Goal: Information Seeking & Learning: Check status

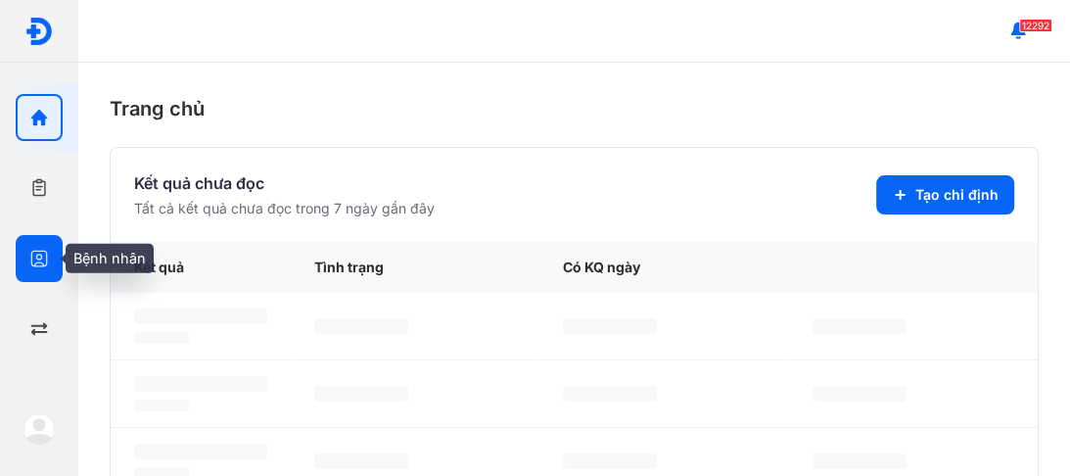
click at [39, 255] on icon "button" at bounding box center [39, 259] width 20 height 20
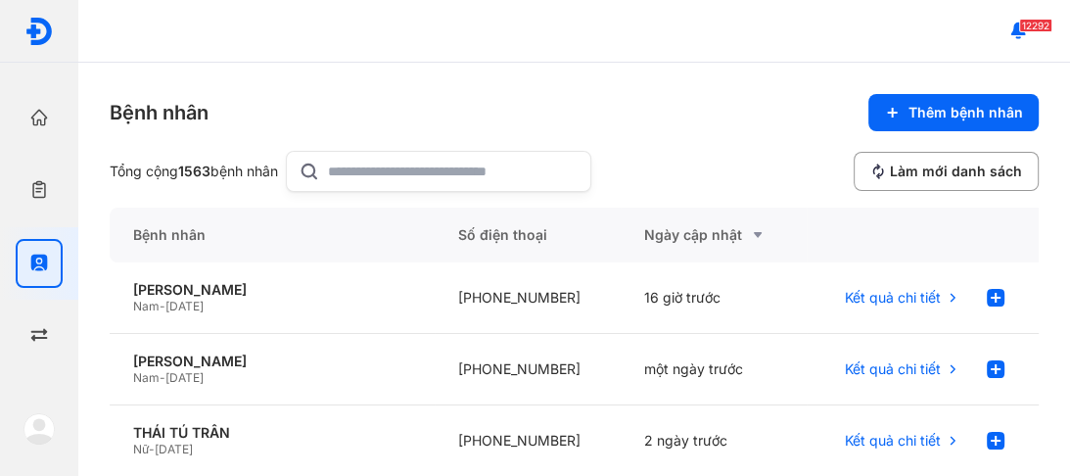
click at [309, 164] on icon at bounding box center [310, 171] width 22 height 23
click at [328, 164] on input "text" at bounding box center [453, 171] width 251 height 39
click at [337, 170] on input "text" at bounding box center [453, 171] width 251 height 39
type input "**********"
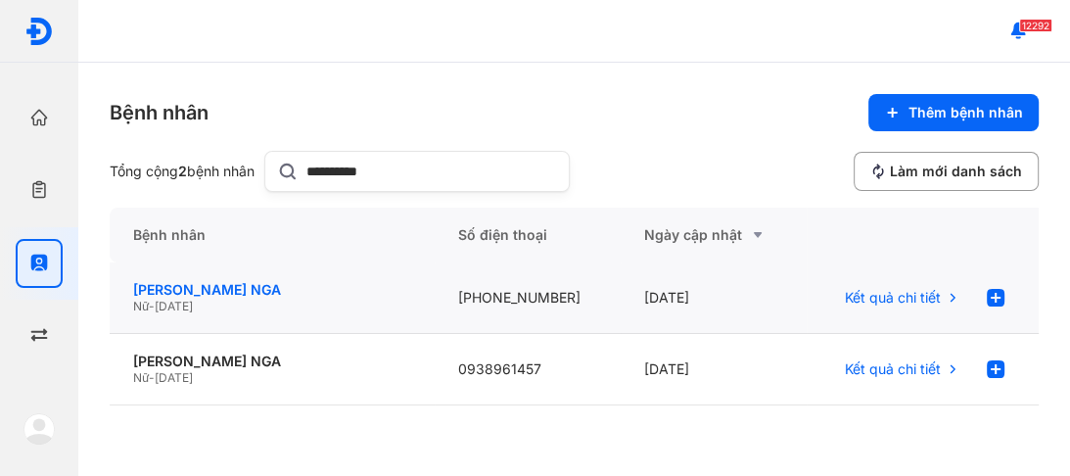
click at [163, 287] on div "TRẦN THỊ TUYẾT NGA" at bounding box center [272, 290] width 278 height 18
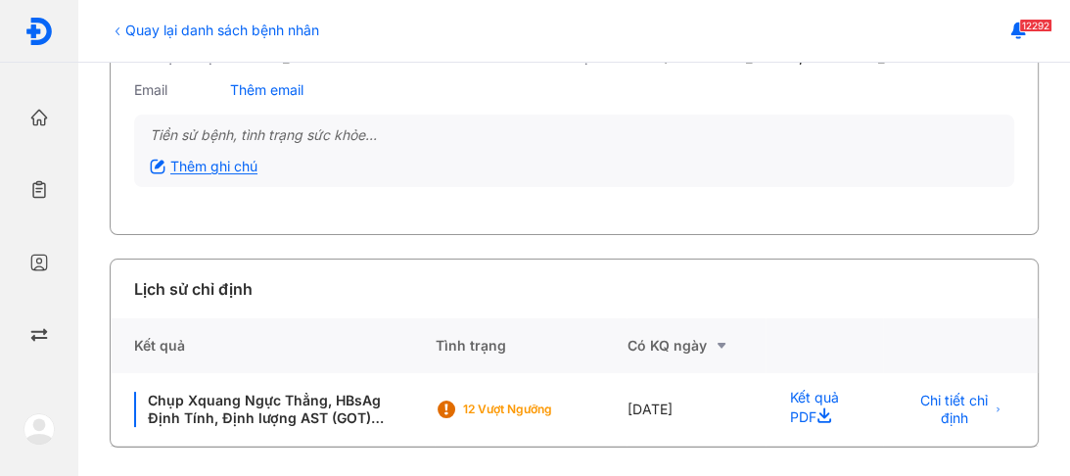
scroll to position [208, 0]
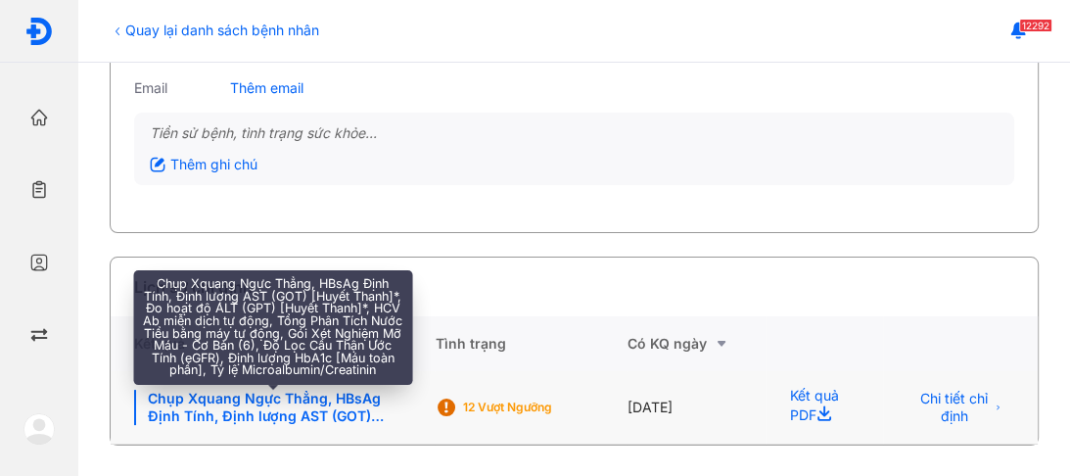
click at [268, 399] on div "Chụp Xquang Ngực Thẳng, HBsAg Định Tính, Định lượng AST (GOT) [Huyết Thanh]*, Đ…" at bounding box center [272, 407] width 277 height 35
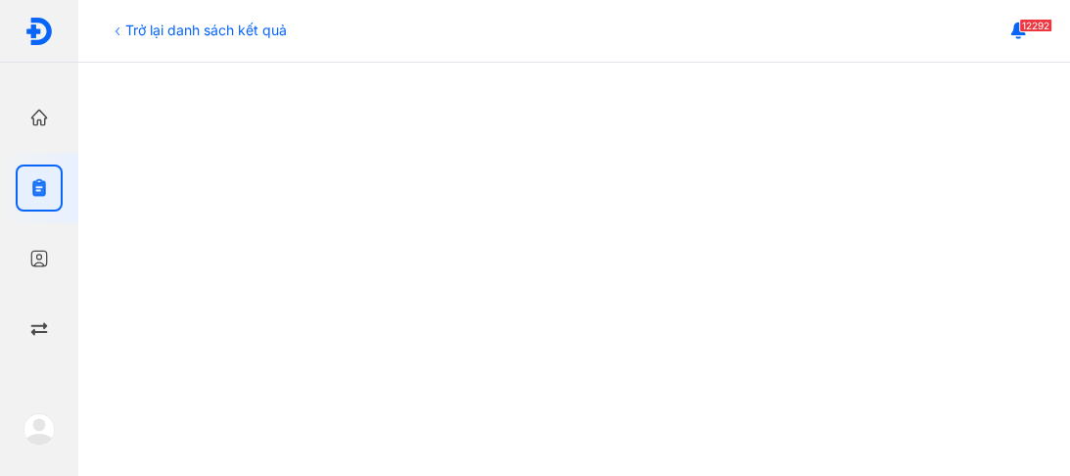
scroll to position [1065, 0]
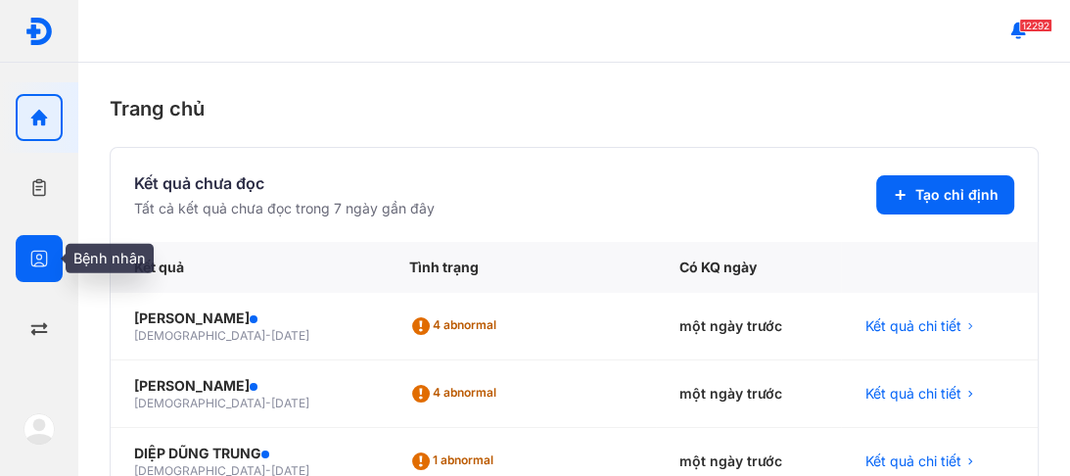
click at [35, 258] on icon "button" at bounding box center [39, 259] width 20 height 20
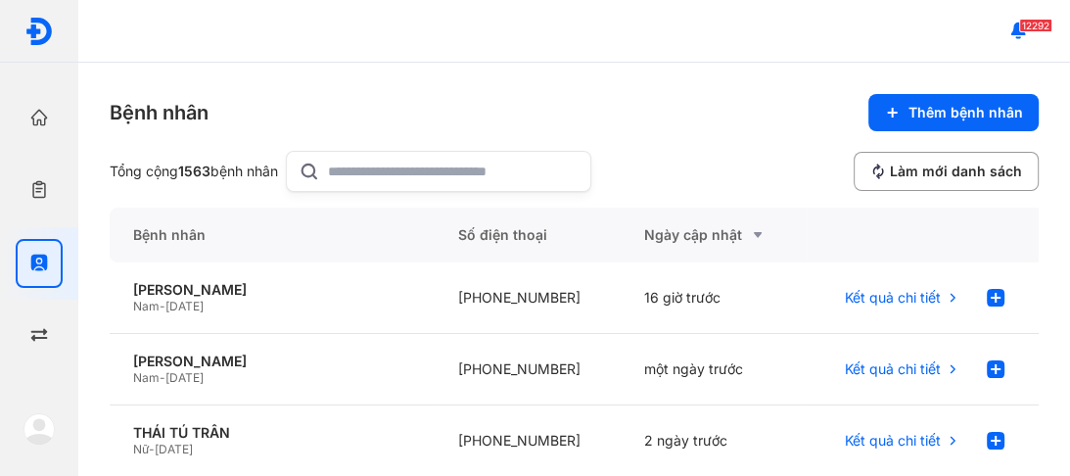
click at [369, 172] on input "text" at bounding box center [453, 171] width 251 height 39
click at [180, 286] on div "[PERSON_NAME]" at bounding box center [272, 290] width 278 height 18
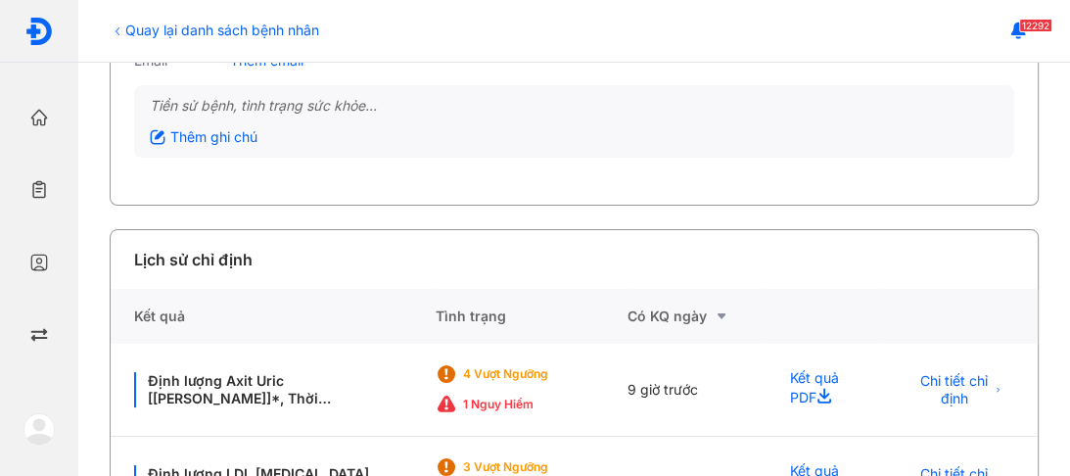
scroll to position [313, 0]
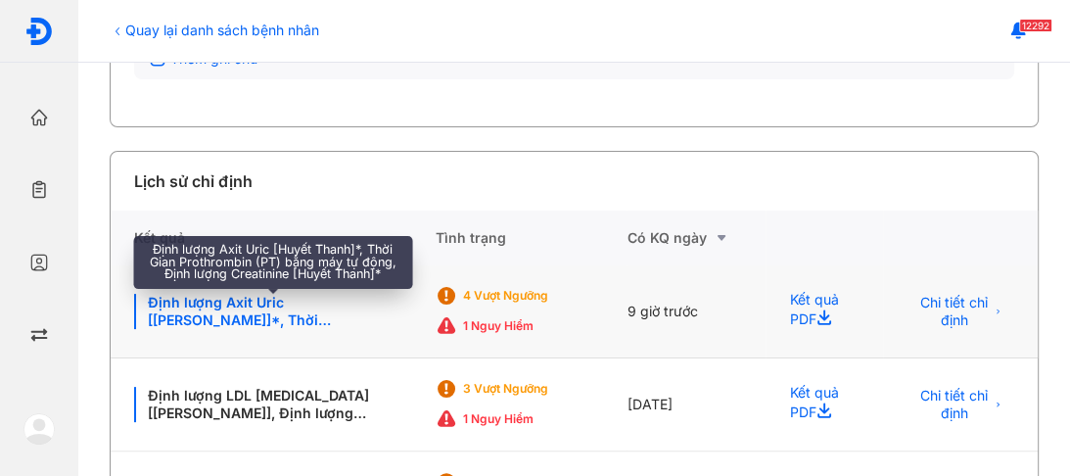
click at [262, 321] on div "Định lượng Axit Uric [Huyết Thanh]*, Thời Gian Prothrombin (PT) bằng máy tự độn…" at bounding box center [272, 311] width 277 height 35
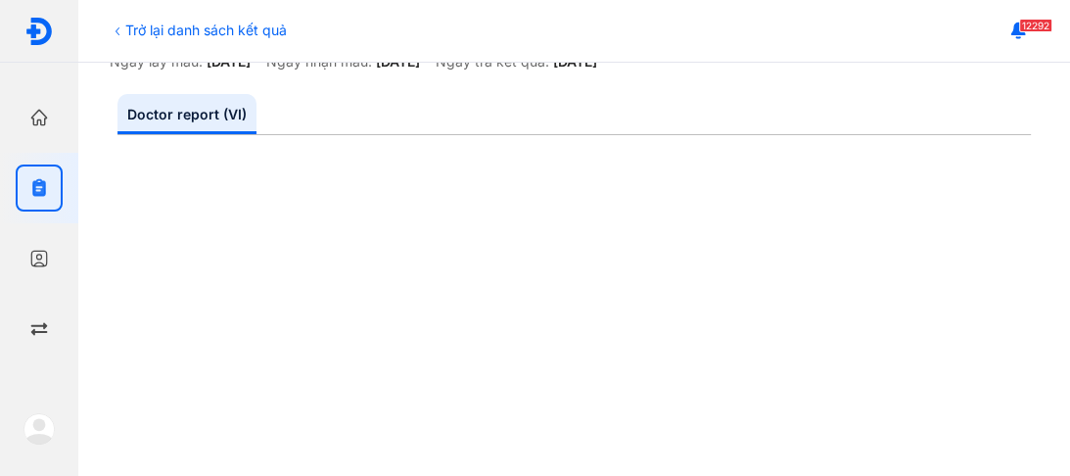
scroll to position [270, 0]
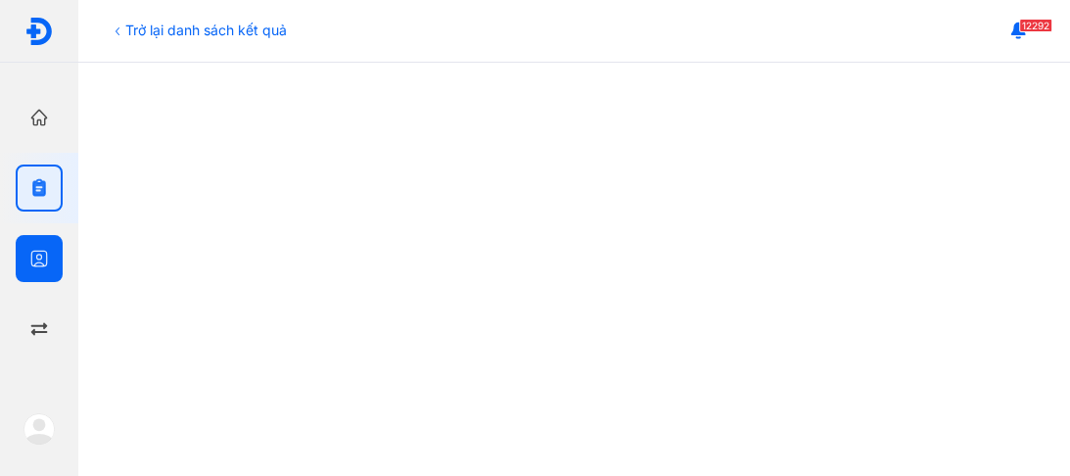
drag, startPoint x: 37, startPoint y: 264, endPoint x: 63, endPoint y: 246, distance: 31.5
click at [38, 259] on icon "button" at bounding box center [39, 259] width 20 height 20
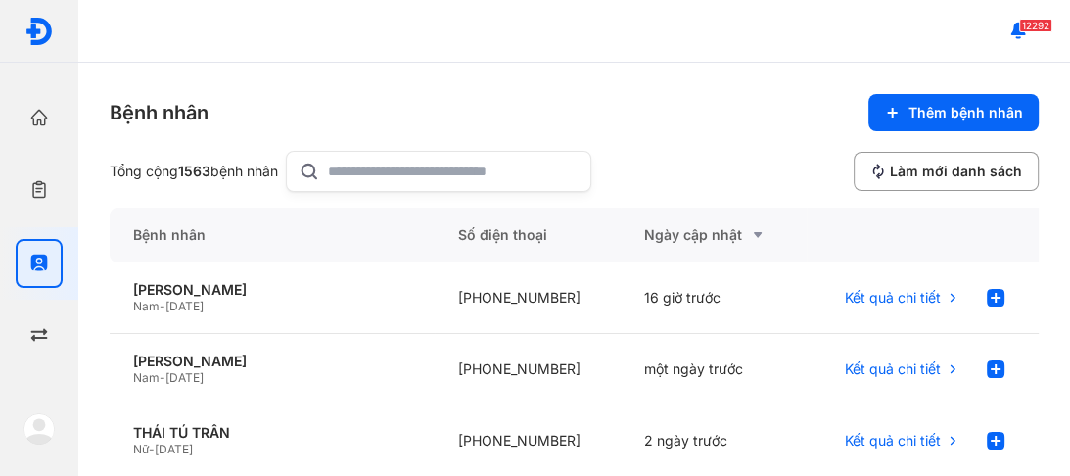
click at [365, 165] on input "text" at bounding box center [453, 171] width 251 height 39
type input "*"
click at [350, 160] on input "text" at bounding box center [453, 171] width 251 height 39
click at [191, 292] on div "[PERSON_NAME]" at bounding box center [272, 290] width 278 height 18
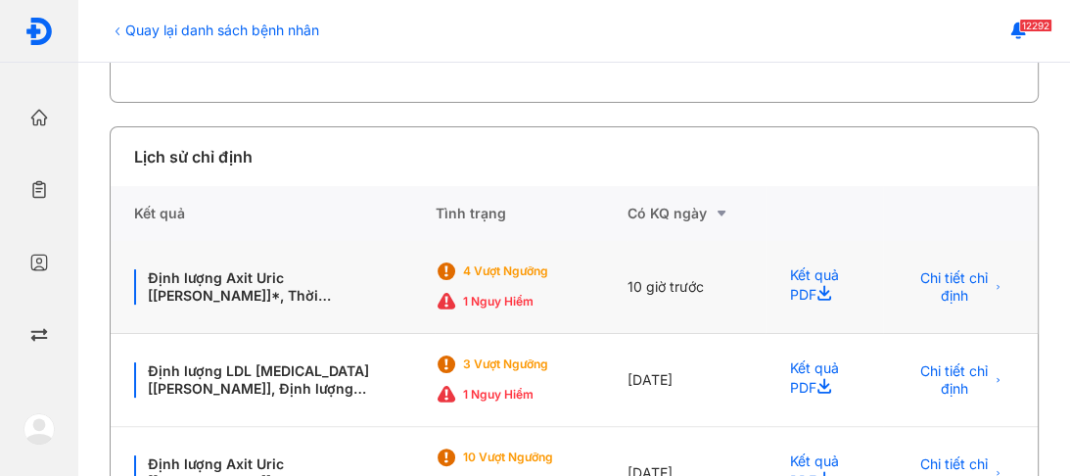
scroll to position [348, 0]
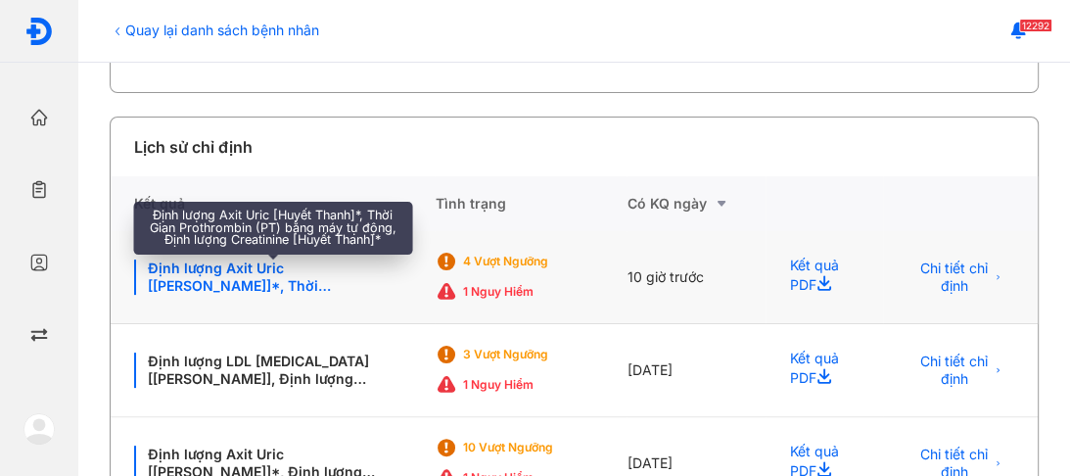
click at [230, 273] on div "Định lượng Axit Uric [Huyết Thanh]*, Thời Gian Prothrombin (PT) bằng máy tự độn…" at bounding box center [272, 276] width 277 height 35
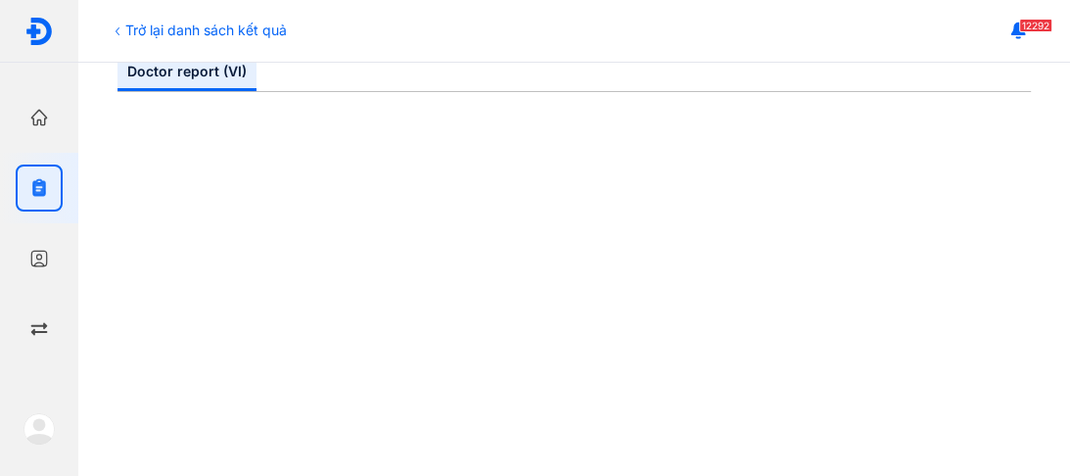
scroll to position [313, 0]
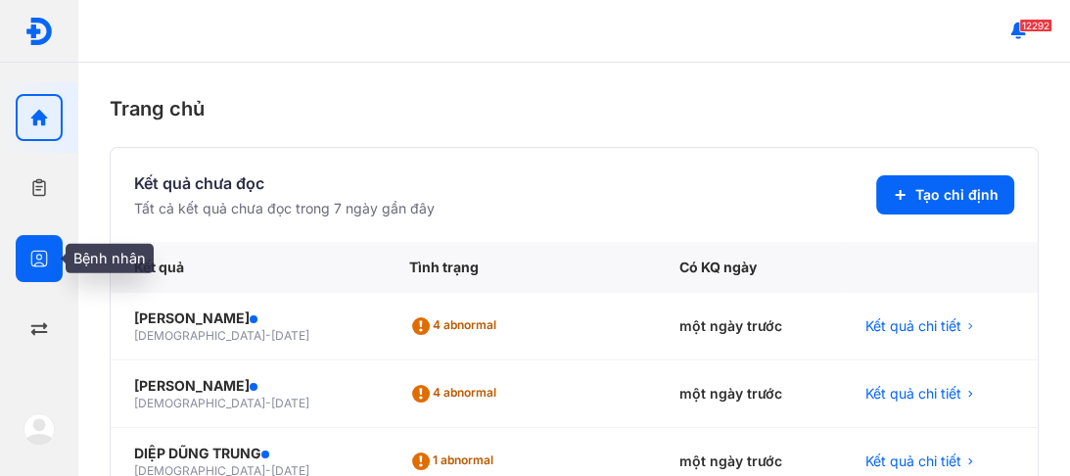
click at [23, 248] on div at bounding box center [39, 258] width 47 height 47
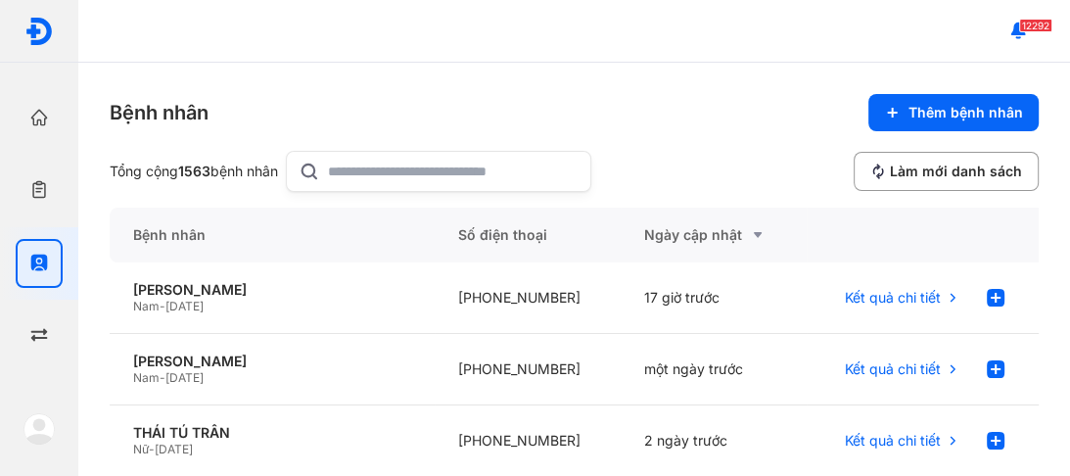
click at [334, 169] on div at bounding box center [438, 171] width 305 height 41
click at [334, 169] on input "text" at bounding box center [453, 171] width 251 height 39
click at [184, 301] on span "[DATE]" at bounding box center [184, 306] width 38 height 15
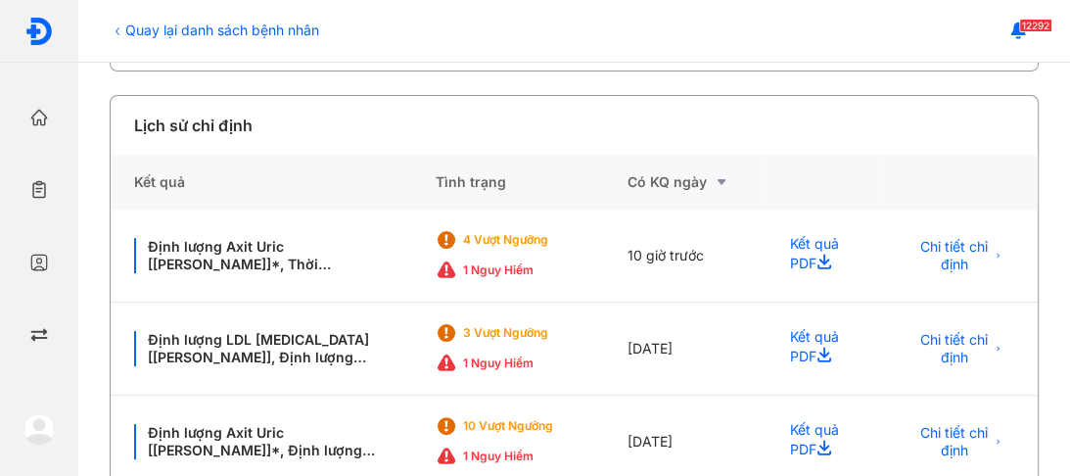
scroll to position [426, 0]
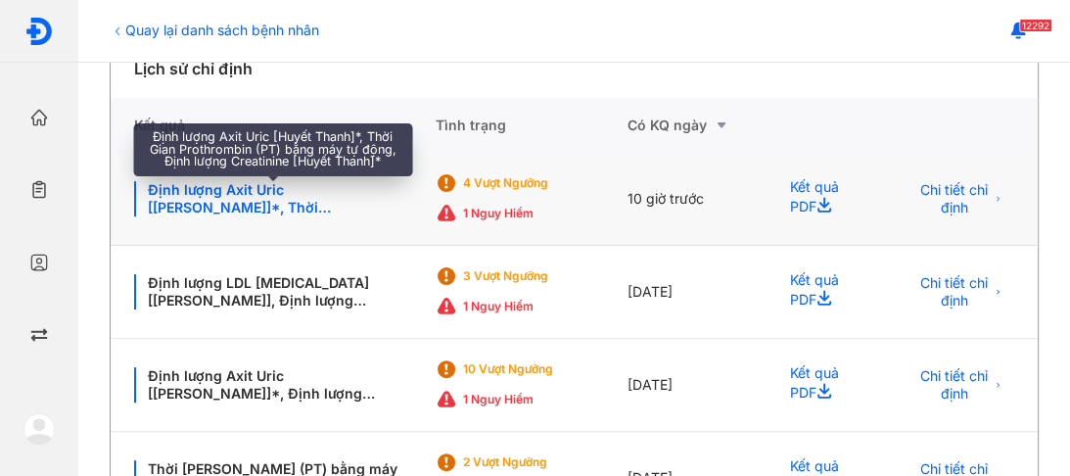
click at [225, 185] on div "Định lượng Axit Uric [Huyết Thanh]*, Thời Gian Prothrombin (PT) bằng máy tự độn…" at bounding box center [272, 198] width 277 height 35
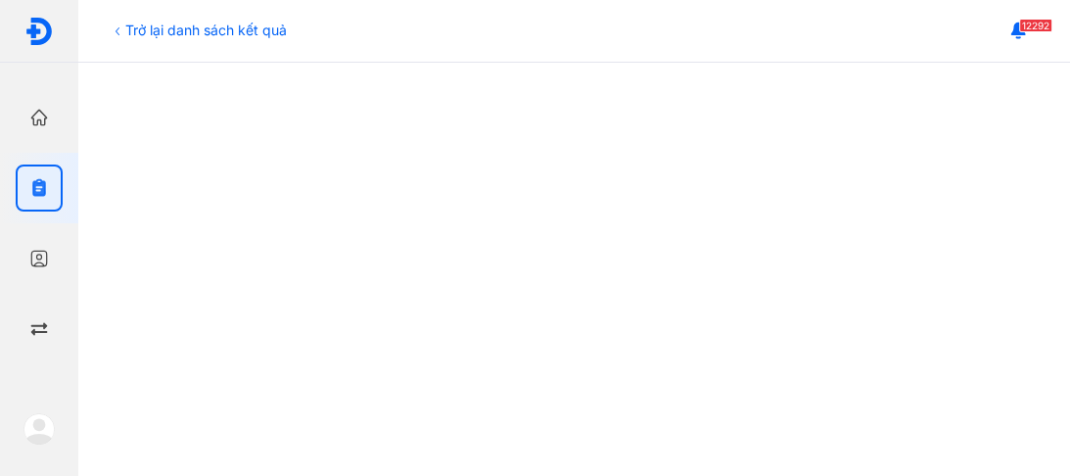
scroll to position [313, 0]
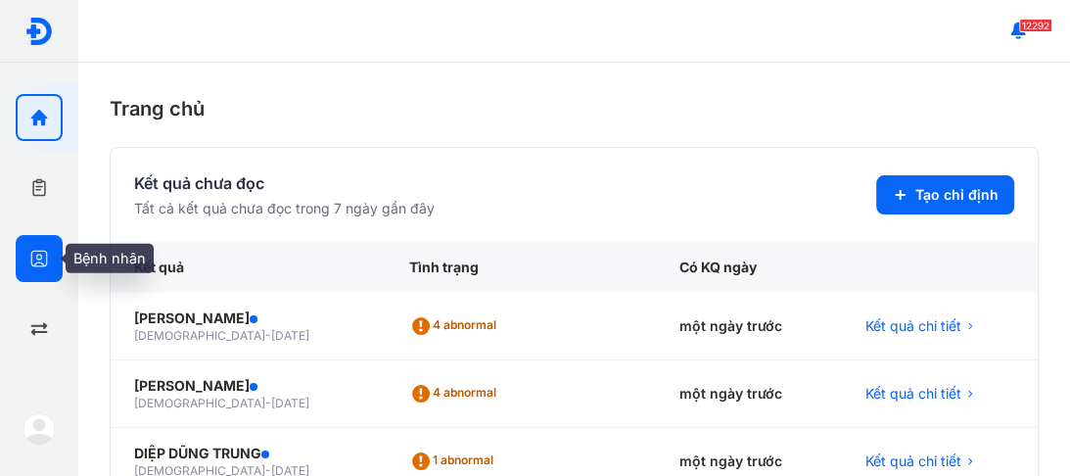
click at [47, 256] on icon "button" at bounding box center [39, 259] width 20 height 20
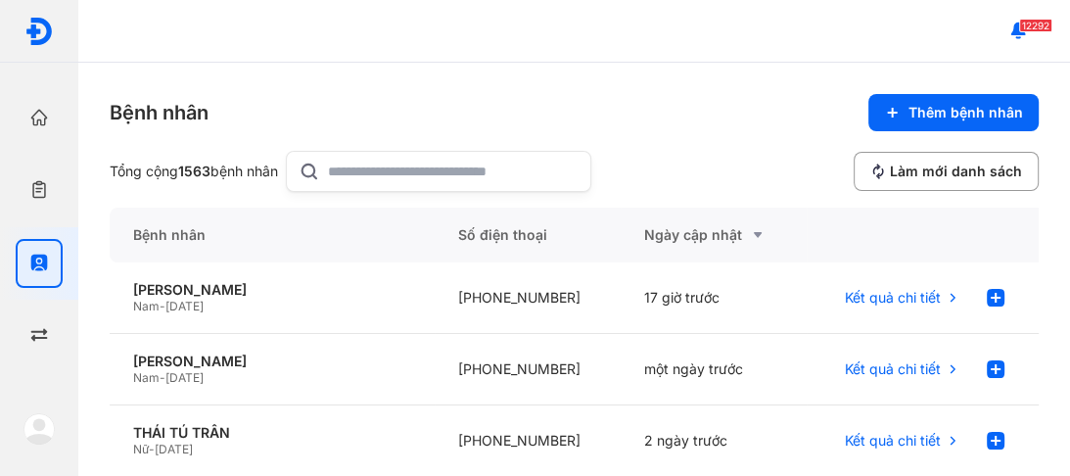
click at [353, 168] on input "text" at bounding box center [453, 171] width 251 height 39
type input "*********"
